Goal: Task Accomplishment & Management: Complete application form

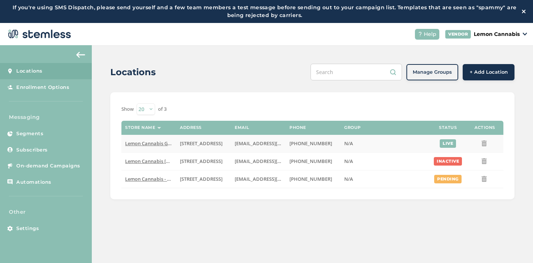
click at [156, 142] on span "Lemon Cannabis Glenpool" at bounding box center [155, 143] width 60 height 7
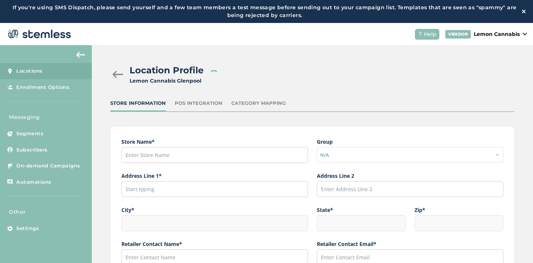
type input "Lemon Cannabis Glenpool"
type input "[STREET_ADDRESS]"
type input "Glenpool"
type input "OK"
type input "74033"
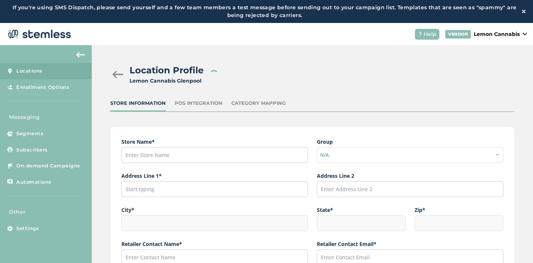
type input "[PERSON_NAME]"
type input "[EMAIL_ADDRESS][DOMAIN_NAME]"
type input "[PHONE_NUMBER]"
type input "America/[GEOGRAPHIC_DATA]"
type input "Lemon Glenpool"
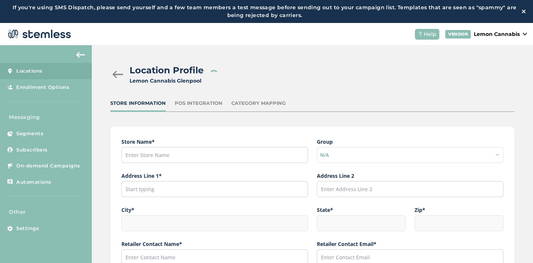
type input "[URL][DOMAIN_NAME]"
click at [118, 72] on div at bounding box center [117, 74] width 15 height 7
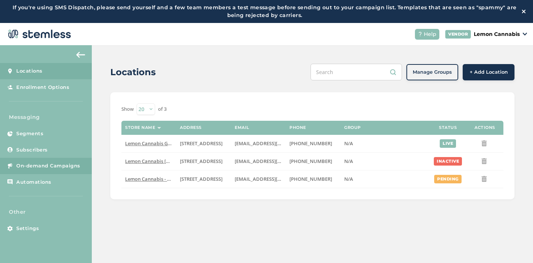
click at [41, 162] on span "On-demand Campaigns" at bounding box center [48, 165] width 64 height 7
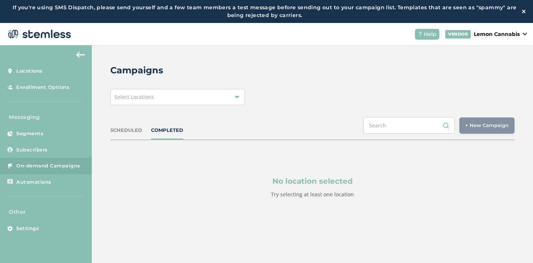
scroll to position [23, 0]
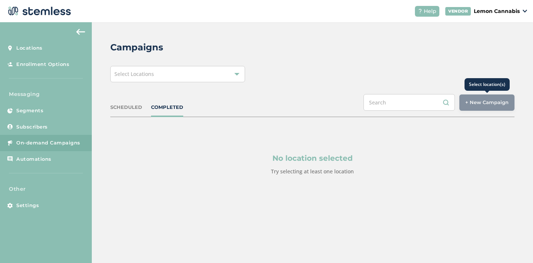
click at [472, 101] on div "+ New Campaign" at bounding box center [486, 102] width 55 height 16
click at [477, 104] on div "+ New Campaign" at bounding box center [486, 102] width 55 height 16
click at [315, 168] on label "Try selecting at least one location" at bounding box center [312, 171] width 83 height 7
click at [233, 71] on div "Select Locations" at bounding box center [177, 74] width 135 height 16
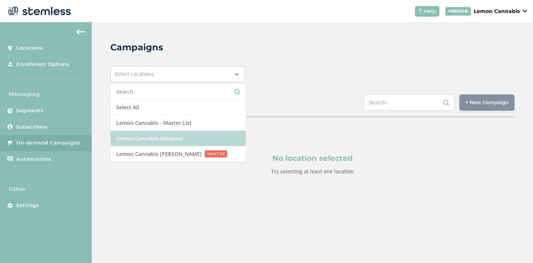
click at [212, 137] on li "Lemon Cannabis Glenpool" at bounding box center [178, 139] width 135 height 16
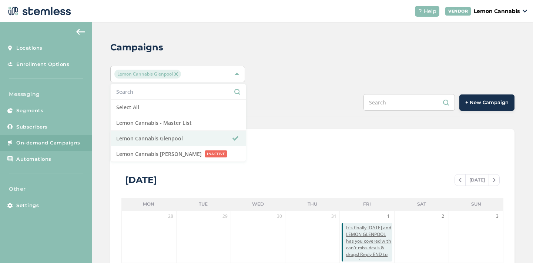
click at [485, 104] on span "+ New Campaign" at bounding box center [486, 102] width 43 height 7
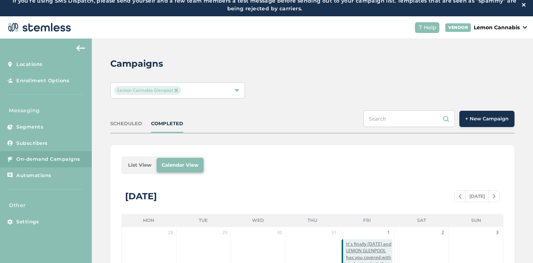
scroll to position [0, 0]
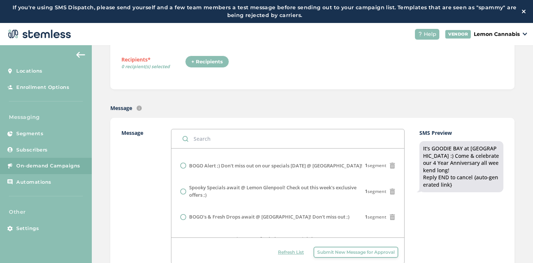
scroll to position [206, 0]
click at [289, 164] on label "BOGO Alert ;) Don't miss out on our specials [DATE] @ [GEOGRAPHIC_DATA]!" at bounding box center [275, 167] width 173 height 7
radio input "false"
radio input "true"
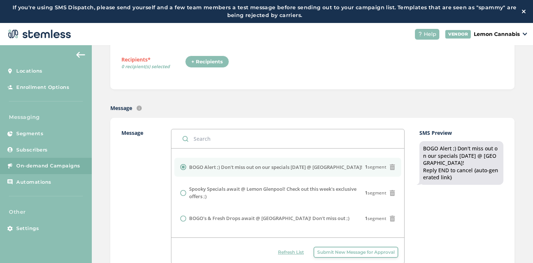
click at [419, 225] on div "SMS Preview BOGO Alert ;) Don't miss out on our specials [DATE] @ [GEOGRAPHIC_D…" at bounding box center [461, 196] width 84 height 135
click at [249, 164] on label "BOGO Alert ;) Don't miss out on our specials [DATE] @ [GEOGRAPHIC_DATA]!" at bounding box center [275, 167] width 173 height 7
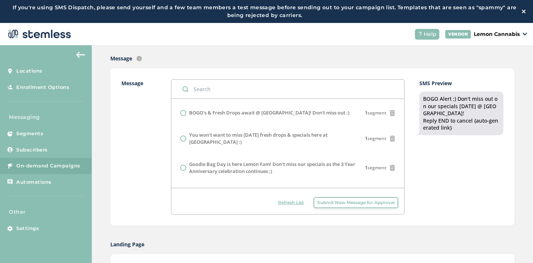
scroll to position [148, 0]
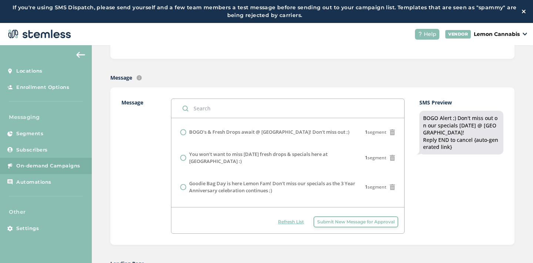
click at [145, 185] on label "Message" at bounding box center [138, 165] width 35 height 135
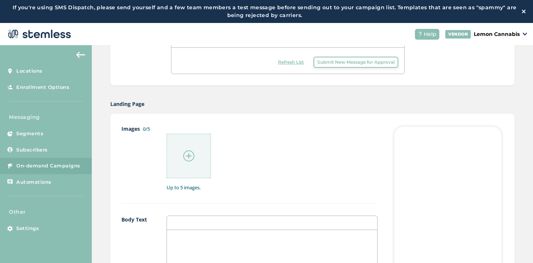
scroll to position [310, 0]
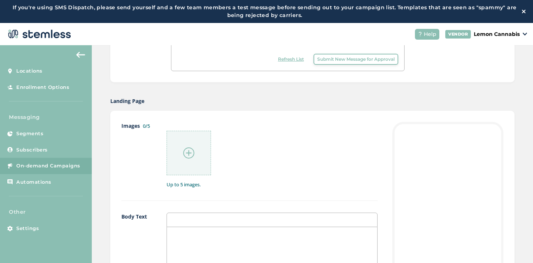
click at [188, 152] on img at bounding box center [188, 152] width 11 height 11
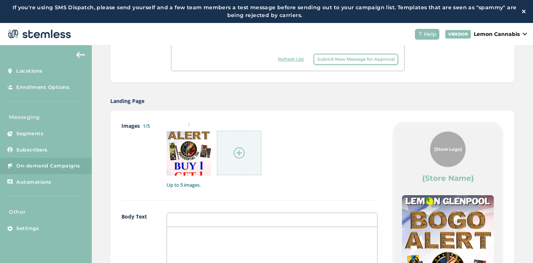
click at [237, 149] on img at bounding box center [238, 152] width 11 height 11
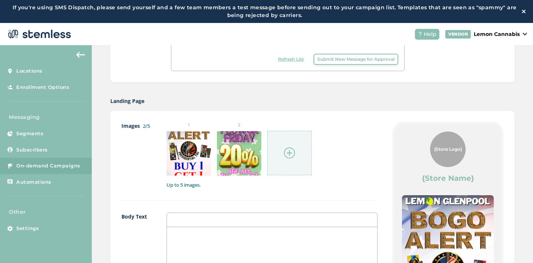
click at [289, 151] on img at bounding box center [289, 152] width 11 height 11
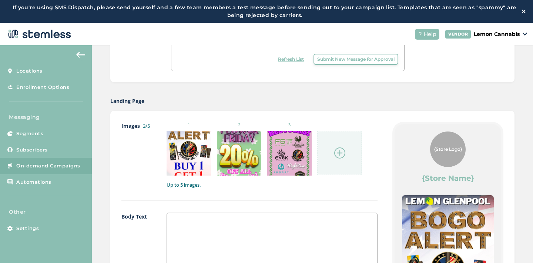
click at [339, 150] on img at bounding box center [339, 152] width 11 height 11
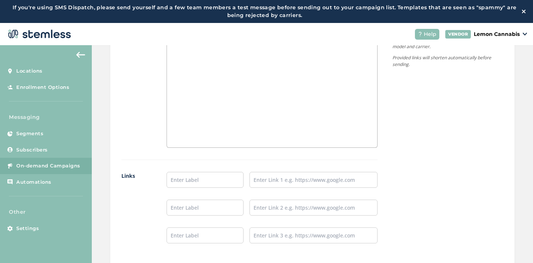
scroll to position [612, 0]
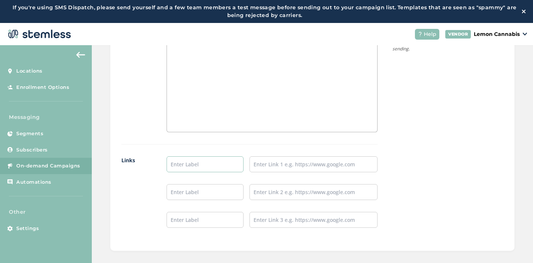
click at [229, 166] on input "text" at bounding box center [204, 164] width 77 height 16
type input "Place an Order!"
click at [262, 169] on input "text" at bounding box center [313, 164] width 128 height 16
type input "[URL][DOMAIN_NAME]"
click at [206, 190] on input "text" at bounding box center [204, 192] width 77 height 16
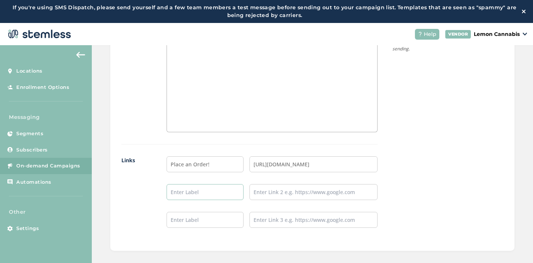
type input "Leave a Review!"
click at [272, 195] on input "text" at bounding box center [313, 192] width 128 height 16
type input "[URL][DOMAIN_NAME]"
click at [184, 218] on input "text" at bounding box center [204, 220] width 77 height 16
type input "Follow our IG!"
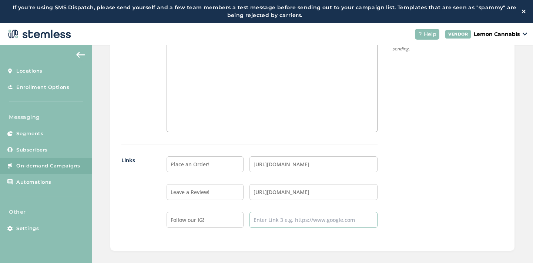
click at [272, 219] on input "text" at bounding box center [313, 220] width 128 height 16
type input "[URL][DOMAIN_NAME]"
click at [243, 139] on div "Body Text" at bounding box center [249, 57] width 256 height 175
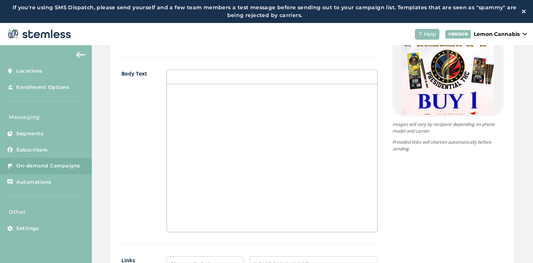
scroll to position [504, 0]
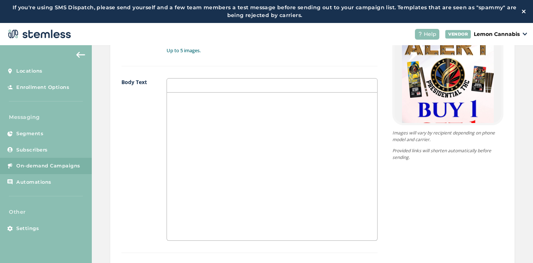
click at [243, 139] on div at bounding box center [272, 166] width 210 height 148
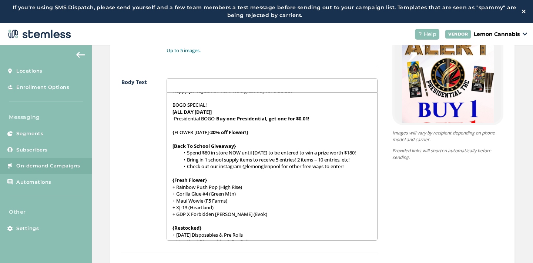
scroll to position [0, 0]
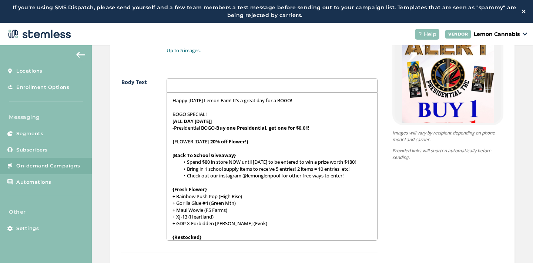
click at [214, 115] on p "BOGO SPECIAL!" at bounding box center [271, 114] width 199 height 7
drag, startPoint x: 208, startPoint y: 114, endPoint x: 172, endPoint y: 113, distance: 36.6
click at [172, 113] on div "Happy [DATE] Lemon Fam! It’s a great day for a BOGO! BOGO SPECIAL! [ALL DAY [DA…" at bounding box center [272, 166] width 210 height 148
click at [230, 132] on p at bounding box center [271, 134] width 199 height 7
drag, startPoint x: 254, startPoint y: 141, endPoint x: 171, endPoint y: 142, distance: 83.6
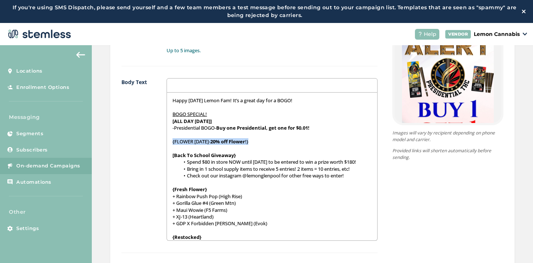
click at [171, 142] on div "Happy [DATE] Lemon Fam! It’s a great day for a BOGO! BOGO SPECIAL! [ALL DAY [DA…" at bounding box center [272, 166] width 210 height 148
click at [239, 192] on p "{Fresh Flower}" at bounding box center [271, 189] width 199 height 7
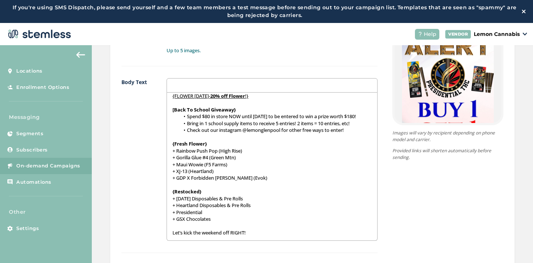
click at [395, 215] on div "{Store Logo} {Store Name} Happy [DATE] Lemon Fam! It’s a great day for a BOGO! …" at bounding box center [440, 138] width 126 height 420
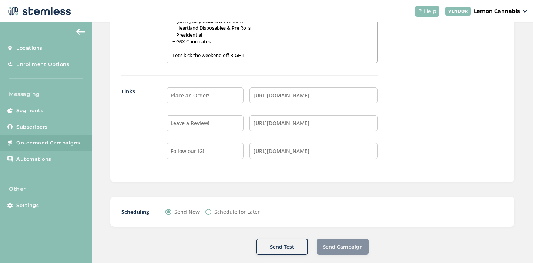
scroll to position [668, 0]
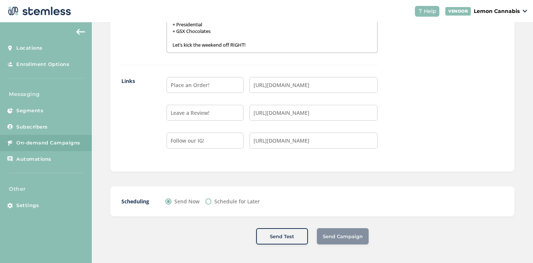
click at [209, 201] on input "Schedule for Later" at bounding box center [208, 201] width 6 height 6
radio input "true"
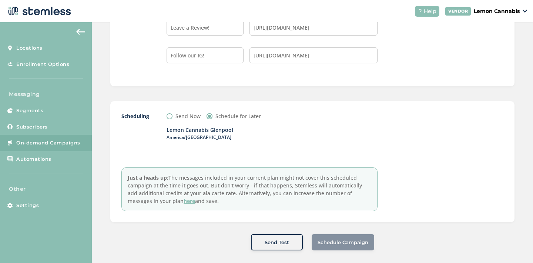
scroll to position [759, 0]
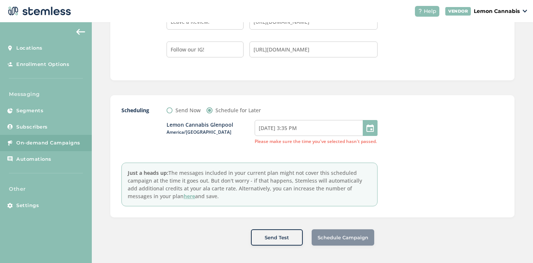
click at [370, 130] on div at bounding box center [370, 128] width 15 height 16
click at [271, 128] on input "[DATE] 3:35 PM" at bounding box center [316, 128] width 123 height 16
select select "15"
select select "35"
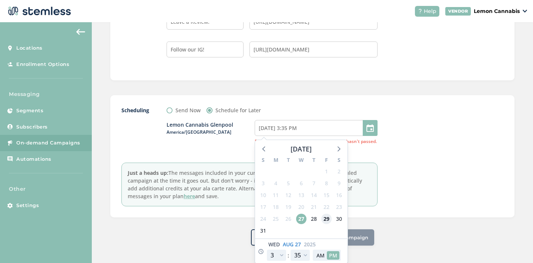
click at [326, 217] on span "29" at bounding box center [326, 218] width 10 height 10
type input "[DATE] 3:35 PM"
click at [280, 255] on select "12 1 2 3 4 5 6 7 8 9 10 11" at bounding box center [276, 253] width 19 height 11
select select "21"
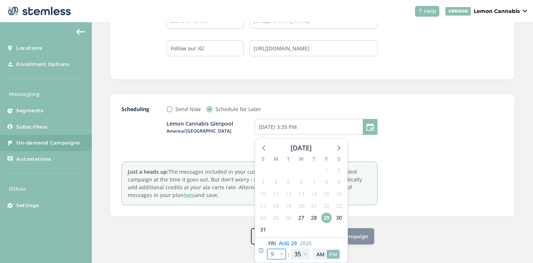
type input "[DATE] 9:35 PM"
select select "21"
click at [400, 209] on div "Scheduling Send Now Schedule for Later Lemon Cannabis [GEOGRAPHIC_DATA]/[GEOGRA…" at bounding box center [312, 155] width 404 height 122
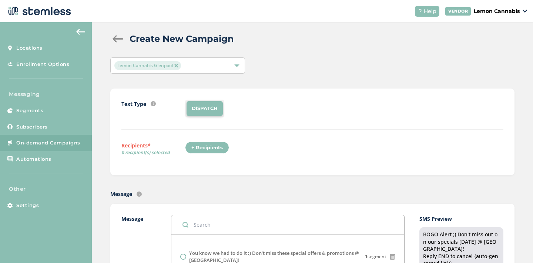
scroll to position [6, 0]
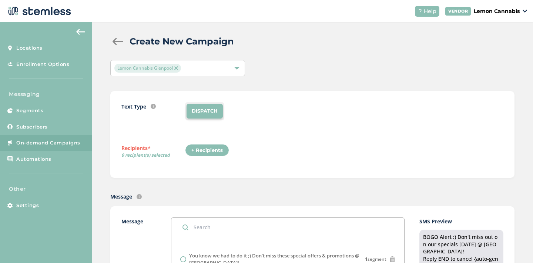
click at [203, 149] on div "+ Recipients" at bounding box center [207, 150] width 44 height 13
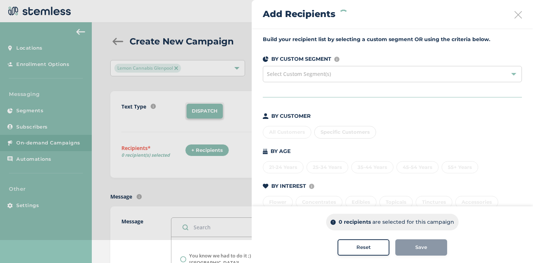
click at [285, 168] on div "21-24 Years 25-34 Years 35-44 Years 45-54 Years 55+ Years" at bounding box center [392, 166] width 259 height 16
click at [286, 169] on div "21-24 Years" at bounding box center [283, 167] width 41 height 13
click at [327, 164] on div "25-34 Years" at bounding box center [327, 167] width 42 height 13
click at [364, 164] on div "35-44 Years" at bounding box center [372, 167] width 42 height 13
click at [295, 166] on div "21-24 Years" at bounding box center [283, 167] width 41 height 13
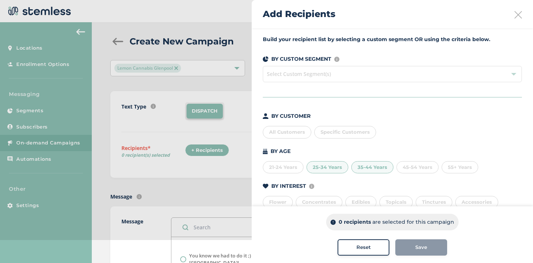
click at [330, 168] on div "25-34 Years" at bounding box center [327, 167] width 42 height 13
click at [383, 169] on div "35-44 Years" at bounding box center [372, 167] width 42 height 13
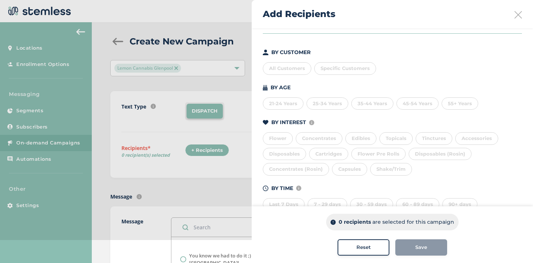
scroll to position [84, 0]
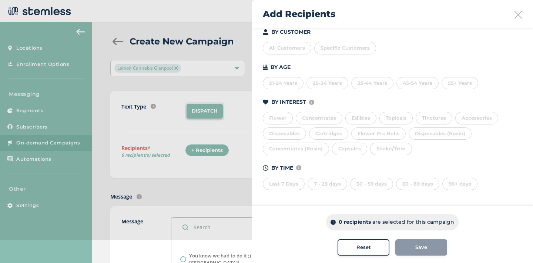
click at [287, 184] on div "Last 7 Days" at bounding box center [284, 184] width 42 height 13
click at [319, 185] on div "7 - 29 days" at bounding box center [327, 184] width 40 height 13
click at [377, 185] on div "30 - 59 days" at bounding box center [371, 184] width 43 height 13
click at [412, 186] on div "60 - 89 days" at bounding box center [417, 184] width 43 height 13
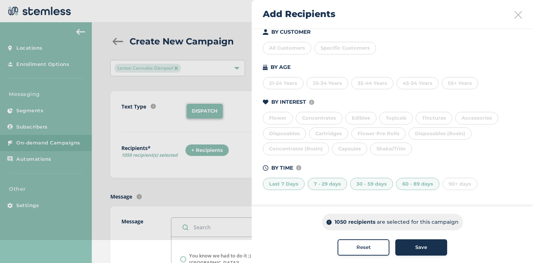
click at [420, 245] on span "Save" at bounding box center [421, 246] width 12 height 7
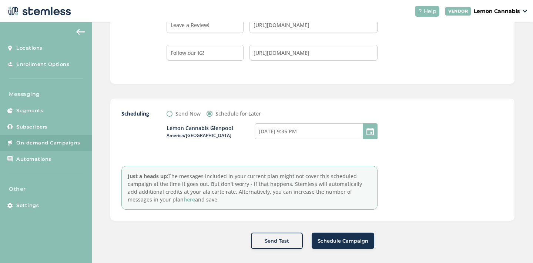
scroll to position [760, 0]
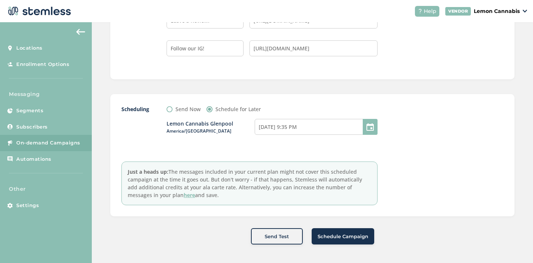
click at [370, 126] on div at bounding box center [370, 127] width 15 height 16
click at [324, 126] on input "[DATE] 9:35 PM" at bounding box center [316, 127] width 123 height 16
select select "21"
select select "35"
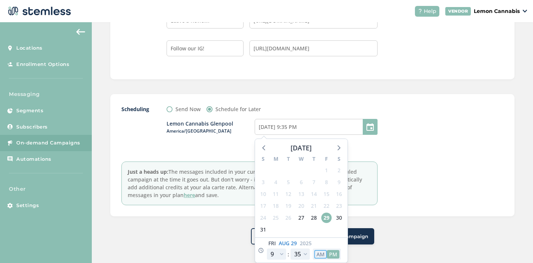
click at [319, 255] on button "AM" at bounding box center [320, 254] width 13 height 9
type input "[DATE] 9:35 AM"
select select "9"
click at [415, 189] on div at bounding box center [447, 155] width 111 height 100
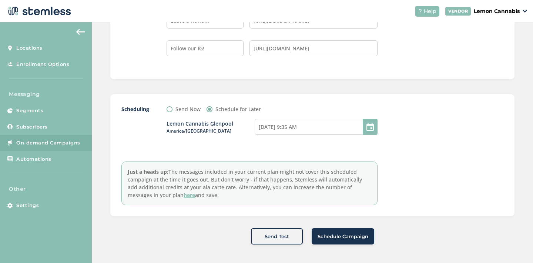
click at [339, 235] on span "Schedule Campaign" at bounding box center [342, 236] width 51 height 7
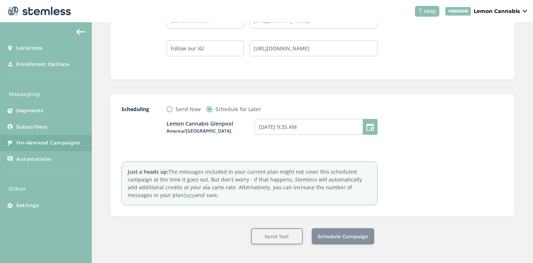
scroll to position [0, 0]
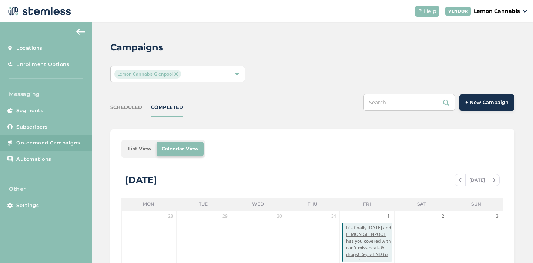
click at [478, 102] on span "+ New Campaign" at bounding box center [486, 102] width 43 height 7
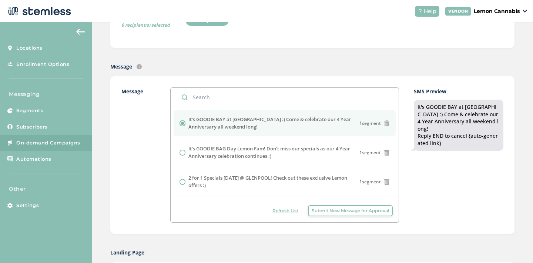
scroll to position [139, 0]
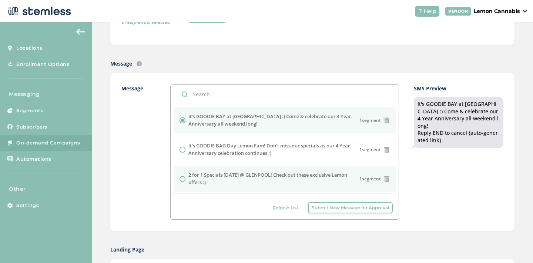
click at [296, 179] on label "2 for 1 Specials [DATE] @ GLENPOOL! Check out these exclusive Lemon offers :)" at bounding box center [273, 178] width 171 height 14
radio input "false"
radio input "true"
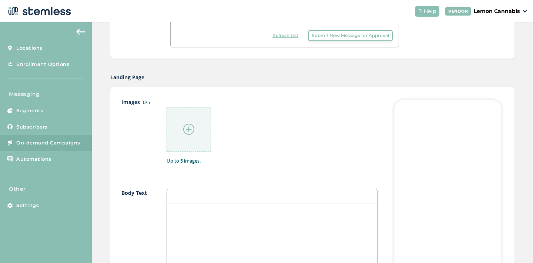
scroll to position [312, 0]
click at [188, 125] on img at bounding box center [188, 127] width 11 height 11
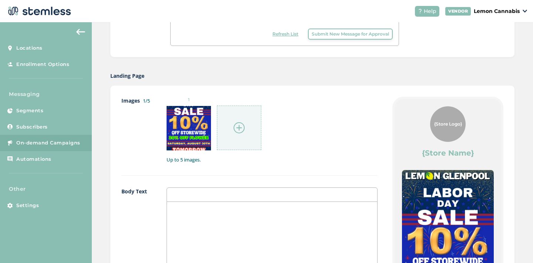
click at [236, 126] on img at bounding box center [238, 127] width 11 height 11
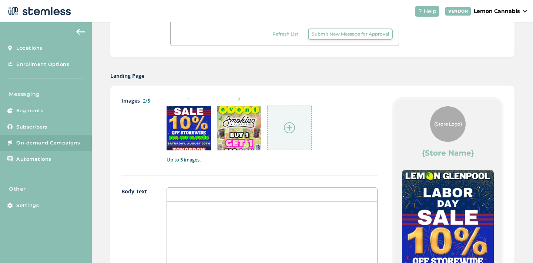
click at [287, 128] on img at bounding box center [289, 127] width 11 height 11
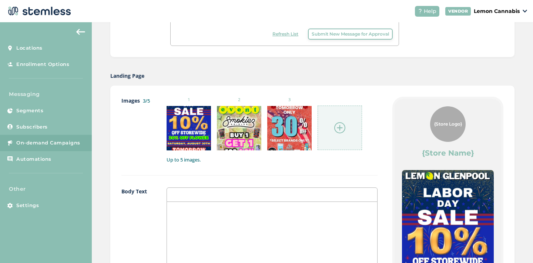
click at [340, 127] on img at bounding box center [339, 127] width 11 height 11
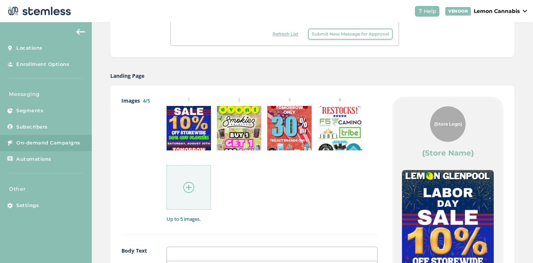
click at [193, 184] on img at bounding box center [188, 187] width 11 height 11
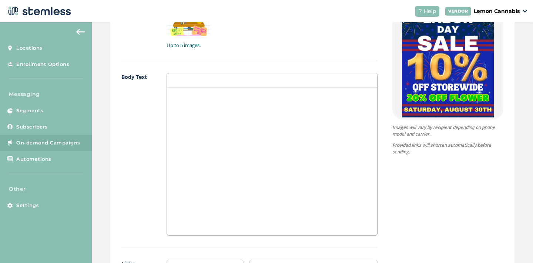
scroll to position [486, 0]
click at [244, 148] on div at bounding box center [272, 161] width 210 height 148
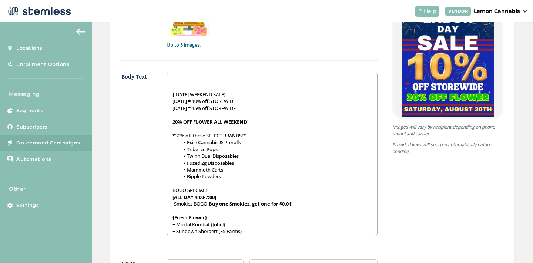
scroll to position [0, 0]
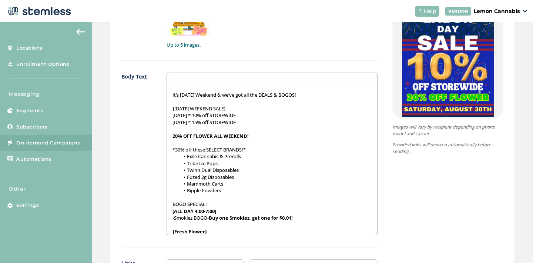
drag, startPoint x: 245, startPoint y: 115, endPoint x: 170, endPoint y: 115, distance: 75.5
click at [169, 114] on div "It’s [DATE] Weekend & we’ve got all the DEALS & BOGOS! {[DATE] WEEKEND SALE} [D…" at bounding box center [272, 161] width 210 height 148
drag, startPoint x: 241, startPoint y: 123, endPoint x: 195, endPoint y: 121, distance: 46.7
click at [195, 121] on p "[DATE] = 15% off STOREWIDE" at bounding box center [271, 122] width 199 height 7
drag, startPoint x: 245, startPoint y: 113, endPoint x: 199, endPoint y: 113, distance: 45.5
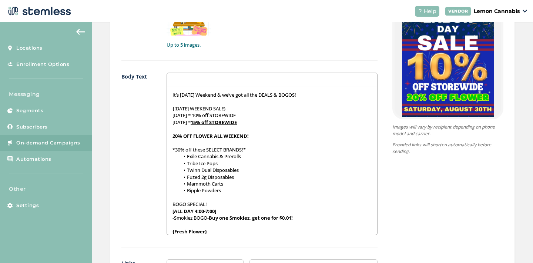
click at [199, 113] on p "[DATE] = 10% off STOREWIDE" at bounding box center [271, 115] width 199 height 7
drag, startPoint x: 239, startPoint y: 108, endPoint x: 170, endPoint y: 110, distance: 68.8
click at [170, 110] on div "It’s [DATE] Weekend & we’ve got all the DEALS & BOGOS! {[DATE] WEEKEND SALE} [D…" at bounding box center [272, 161] width 210 height 148
drag, startPoint x: 251, startPoint y: 135, endPoint x: 170, endPoint y: 135, distance: 81.0
click at [170, 135] on div "It’s [DATE] Weekend & we’ve got all the DEALS & BOGOS! {[DATE] WEEKEND SALE} [D…" at bounding box center [272, 161] width 210 height 148
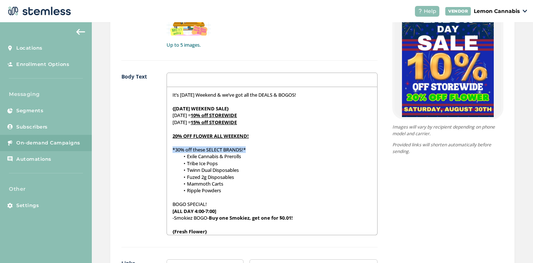
drag, startPoint x: 251, startPoint y: 149, endPoint x: 169, endPoint y: 147, distance: 82.2
click at [169, 147] on div "It’s [DATE] Weekend & we’ve got all the DEALS & BOGOS! {[DATE] WEEKEND SALE} [D…" at bounding box center [272, 161] width 210 height 148
click at [246, 149] on u "*30% off these SELECT BRANDS!*" at bounding box center [208, 149] width 73 height 7
drag, startPoint x: 176, startPoint y: 149, endPoint x: 185, endPoint y: 150, distance: 9.3
click at [185, 150] on u "*30% off these SELECT BRANDS!*" at bounding box center [208, 149] width 73 height 7
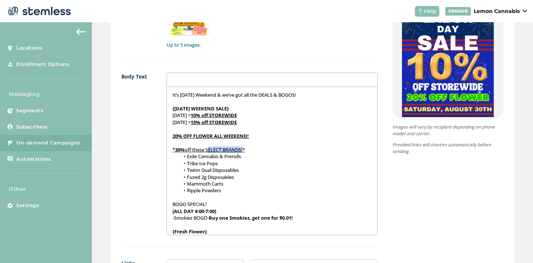
drag, startPoint x: 244, startPoint y: 149, endPoint x: 209, endPoint y: 150, distance: 35.2
click at [209, 150] on u "off these SELECT BRANDS!*" at bounding box center [215, 149] width 60 height 7
click at [255, 168] on li "Twinn Dual Disposables" at bounding box center [276, 169] width 192 height 7
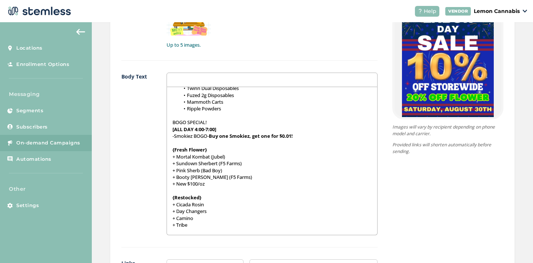
scroll to position [86, 0]
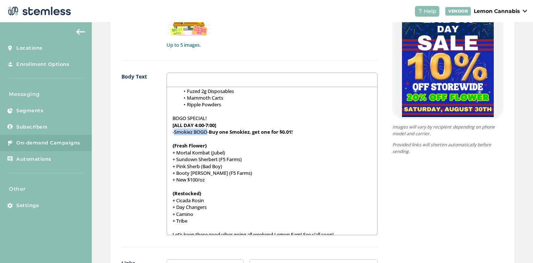
drag, startPoint x: 208, startPoint y: 132, endPoint x: 174, endPoint y: 134, distance: 34.1
click at [174, 134] on p "-Smokiez BOGO- Buy one Smokiez, get one for $0.01!" at bounding box center [271, 131] width 199 height 7
click at [209, 192] on p "{Restocked}" at bounding box center [271, 193] width 199 height 7
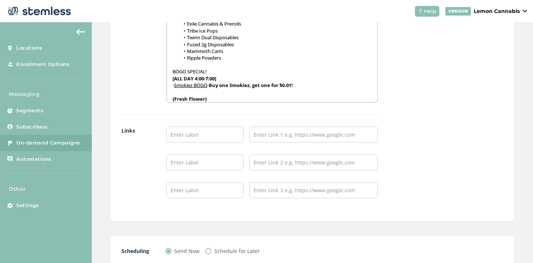
scroll to position [668, 0]
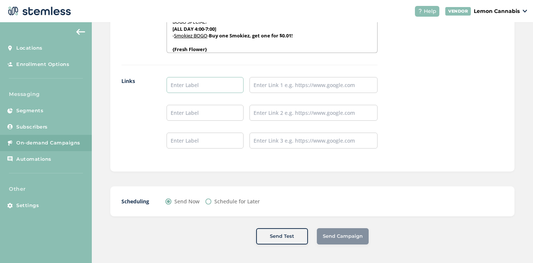
click at [211, 88] on input "text" at bounding box center [204, 85] width 77 height 16
type input "Place an Order!"
click at [262, 89] on input "text" at bounding box center [313, 85] width 128 height 16
type input "[URL][DOMAIN_NAME]"
click at [206, 111] on input "text" at bounding box center [204, 113] width 77 height 16
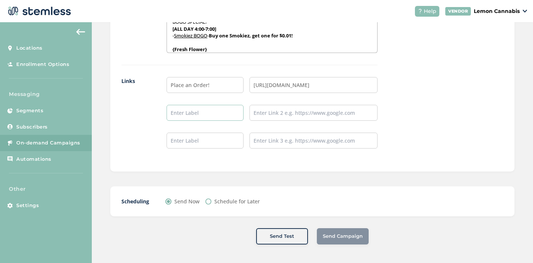
type input "Leave a Review!"
click at [279, 122] on ul "Place an Order! [URL][DOMAIN_NAME] Leave a Review!" at bounding box center [271, 112] width 211 height 71
click at [281, 115] on input "text" at bounding box center [313, 113] width 128 height 16
type input "[URL][DOMAIN_NAME]"
click at [202, 147] on input "text" at bounding box center [204, 140] width 77 height 16
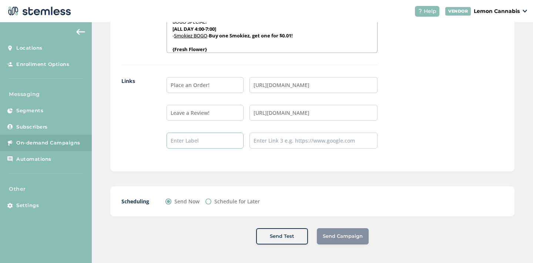
type input "Follow our IG!"
click at [260, 147] on input "text" at bounding box center [313, 140] width 128 height 16
type input "[URL][DOMAIN_NAME]"
click at [209, 201] on input "Schedule for Later" at bounding box center [208, 201] width 6 height 6
radio input "true"
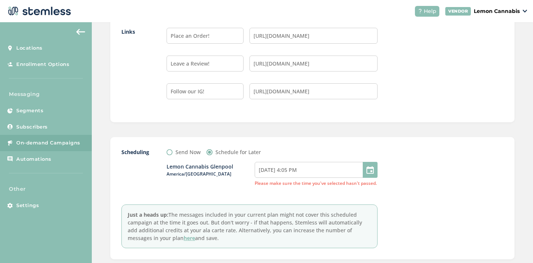
scroll to position [761, 0]
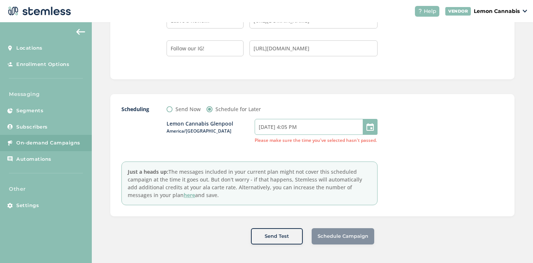
click at [319, 132] on input "[DATE] 4:05 PM" at bounding box center [316, 127] width 123 height 16
select select "16"
select select "5"
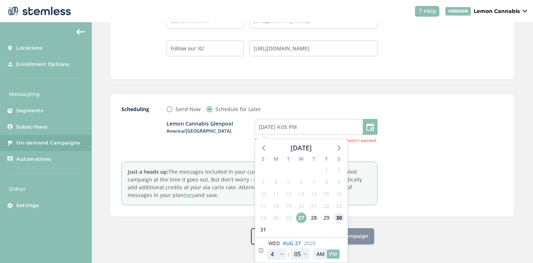
click at [339, 218] on span "30" at bounding box center [339, 217] width 10 height 10
type input "[DATE] 4:05 PM"
click at [281, 253] on select "12 1 2 3 4 5 6 7 8 9 10 11" at bounding box center [276, 253] width 19 height 11
select select "22"
type input "[DATE] 10:05 PM"
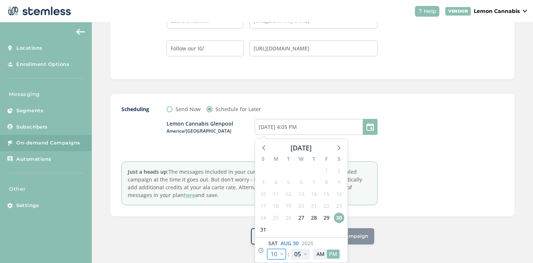
select select "22"
click at [304, 253] on select "00 05 10 15 20 25 30 35 40 45 50 55" at bounding box center [299, 253] width 19 height 11
select select "0"
type input "[DATE] 10:00 PM"
select select "0"
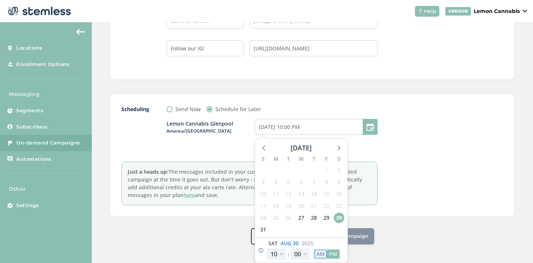
click at [319, 256] on button "AM" at bounding box center [320, 253] width 13 height 9
type input "[DATE] 10:00 AM"
select select "10"
